Goal: Share content

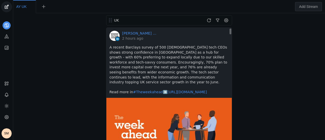
click at [124, 53] on pre "A recent Barclays survey of 500 [DEMOGRAPHIC_DATA] tech CEOs shows strong confi…" at bounding box center [169, 70] width 119 height 50
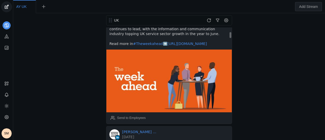
scroll to position [71, 0]
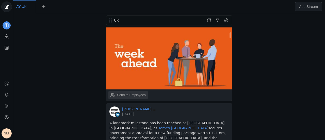
click at [130, 93] on div "Send to Employees" at bounding box center [131, 95] width 29 height 5
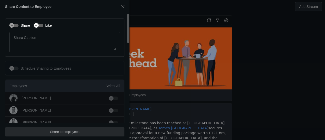
click at [40, 26] on div "button" at bounding box center [38, 26] width 9 height 4
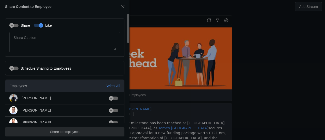
click at [28, 25] on label "Share" at bounding box center [24, 25] width 11 height 5
click at [19, 25] on button "Share" at bounding box center [13, 26] width 9 height 4
click at [115, 85] on div "Select All" at bounding box center [113, 85] width 15 height 5
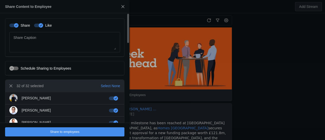
click at [84, 134] on span "undefined" at bounding box center [64, 131] width 119 height 9
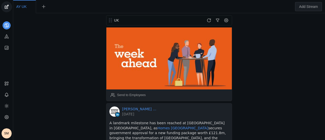
click at [310, 42] on div "UK [PERSON_NAME] [PERSON_NAME] │UK 2 hours ago A recent Barclays survey of 500 …" at bounding box center [169, 76] width 310 height 127
click at [47, 97] on div "UK [PERSON_NAME] [PERSON_NAME] │UK 2 hours ago A recent Barclays survey of 500 …" at bounding box center [169, 76] width 310 height 127
click at [306, 80] on div "UK [PERSON_NAME] [PERSON_NAME] │UK 2 hours ago A recent Barclays survey of 500 …" at bounding box center [169, 76] width 310 height 127
click at [65, 71] on div "UK [PERSON_NAME] [PERSON_NAME] │UK 3 hours ago A recent Barclays survey of 500 …" at bounding box center [169, 76] width 310 height 127
click at [209, 19] on span at bounding box center [209, 20] width 8 height 8
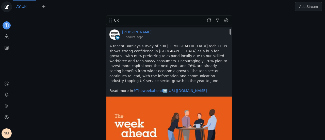
scroll to position [0, 0]
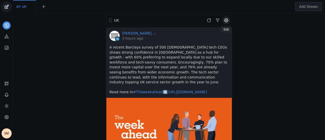
drag, startPoint x: 230, startPoint y: 35, endPoint x: 229, endPoint y: 20, distance: 15.3
click at [229, 20] on app-stream "UK [PERSON_NAME] [PERSON_NAME] │UK 3 hours ago A recent Barclays survey of 500 …" at bounding box center [169, 76] width 128 height 127
click at [142, 33] on link "[PERSON_NAME] [PERSON_NAME] │[GEOGRAPHIC_DATA]" at bounding box center [140, 33] width 36 height 5
